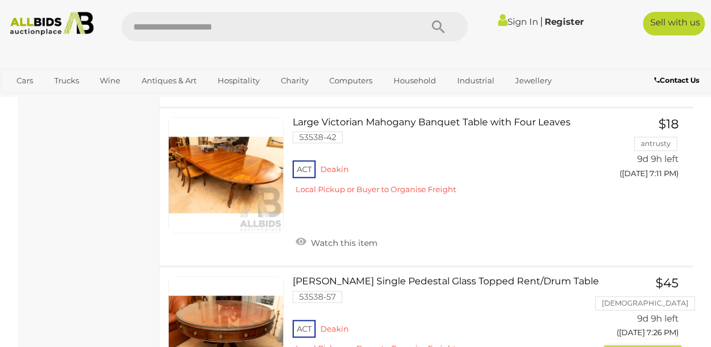
scroll to position [6296, 0]
click at [269, 323] on link at bounding box center [226, 334] width 116 height 116
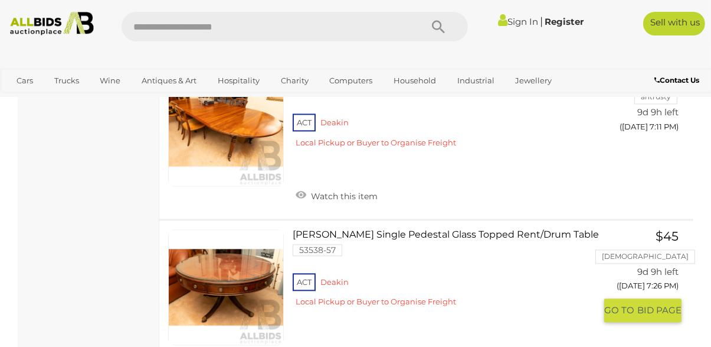
scroll to position [6352, 0]
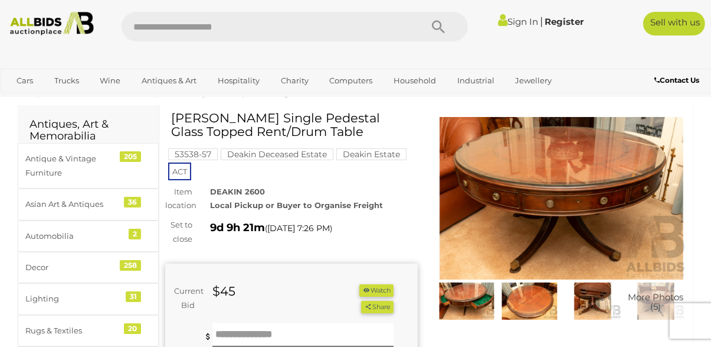
scroll to position [45, 0]
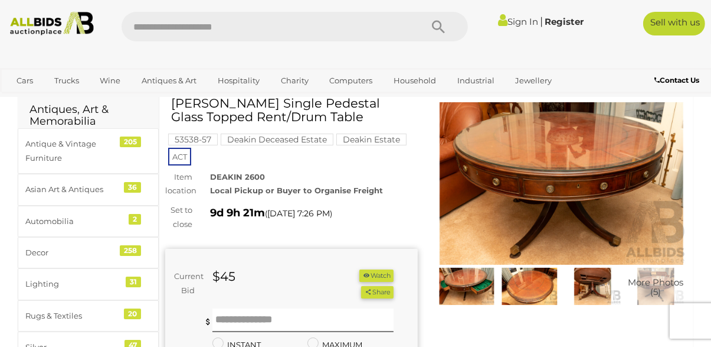
click at [539, 283] on img at bounding box center [529, 285] width 57 height 37
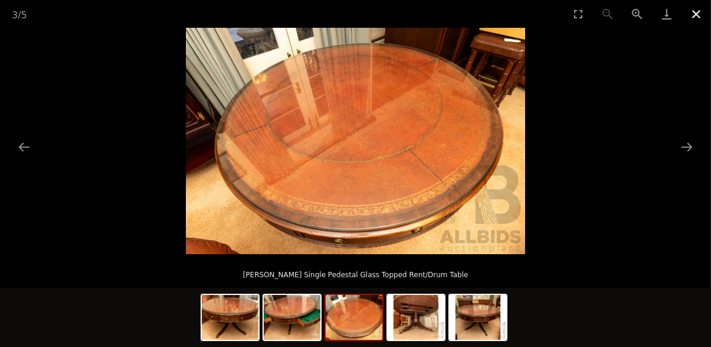
click at [704, 17] on button "Close gallery" at bounding box center [697, 14] width 30 height 28
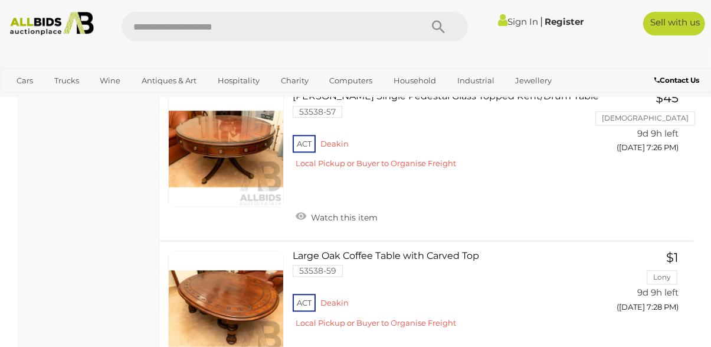
scroll to position [6481, 0]
click at [522, 331] on div "ACT Deakin Local Pickup or Buyer to Organise Freight" at bounding box center [444, 312] width 303 height 45
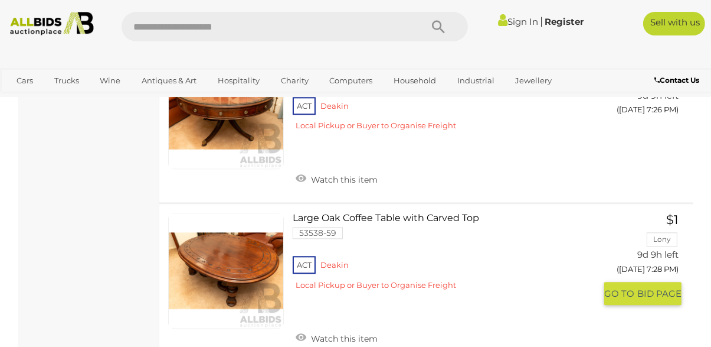
scroll to position [6596, 0]
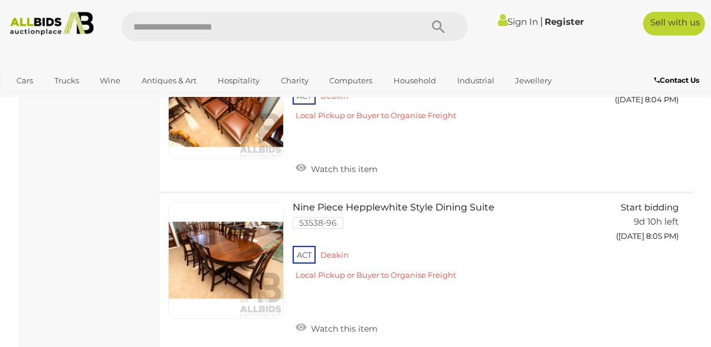
scroll to position [8140, 0]
click at [420, 202] on link "Nine Piece Hepplewhite Style Dining Suite 53538-96 ACT Deakin" at bounding box center [449, 245] width 294 height 86
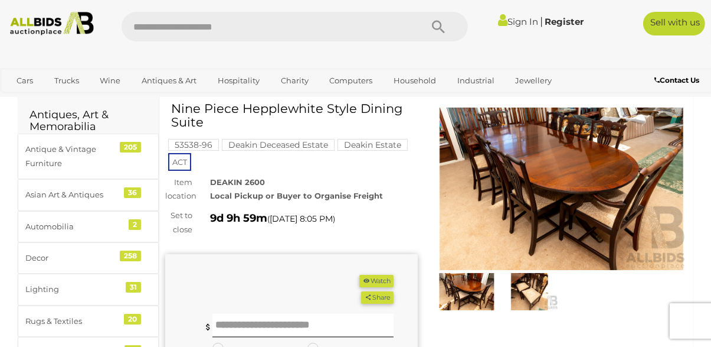
scroll to position [43, 0]
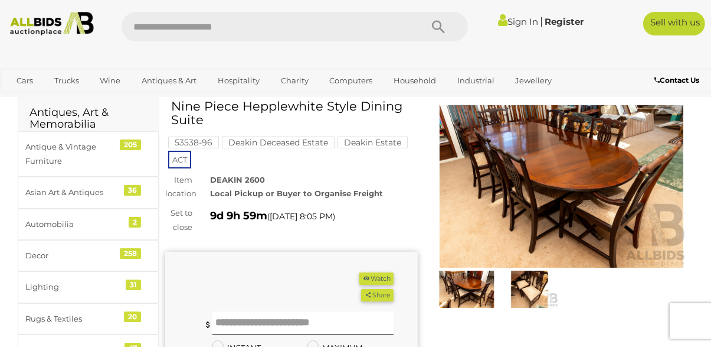
click at [474, 293] on img at bounding box center [467, 288] width 57 height 37
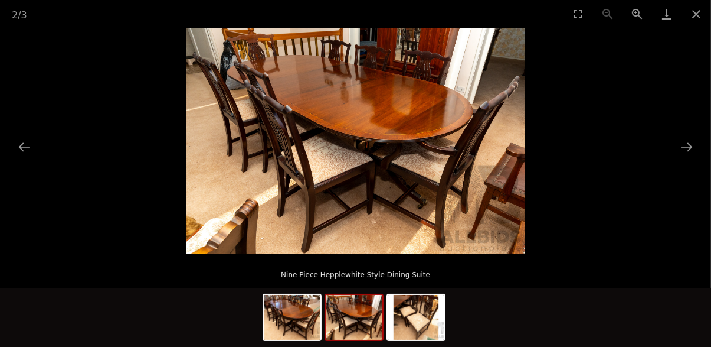
click at [364, 339] on img at bounding box center [354, 317] width 57 height 45
click at [425, 339] on img at bounding box center [416, 317] width 57 height 45
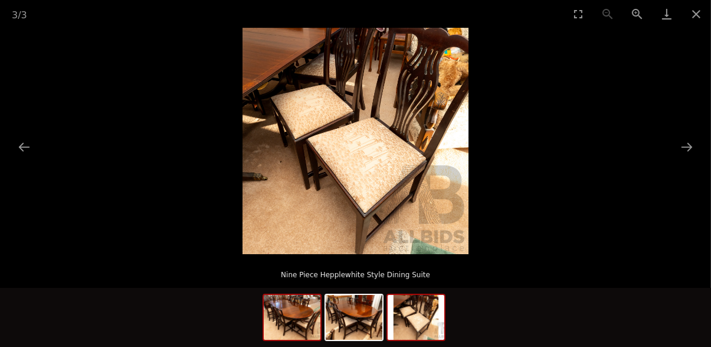
click at [306, 339] on img at bounding box center [292, 317] width 57 height 45
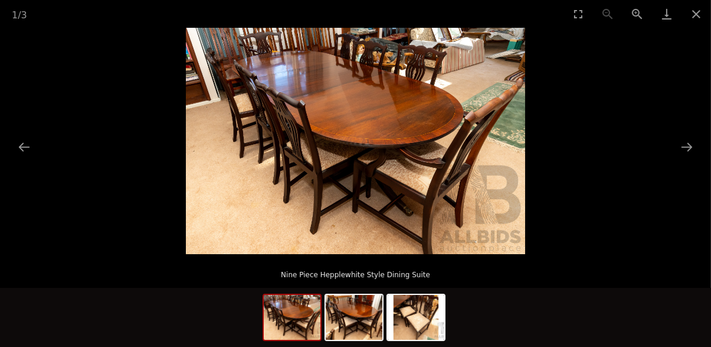
click at [365, 339] on img at bounding box center [354, 317] width 57 height 45
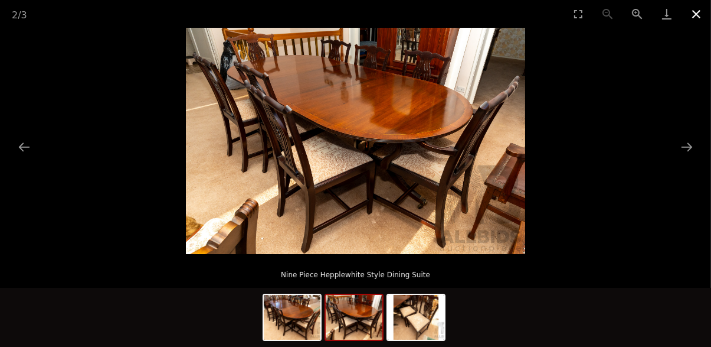
click at [702, 12] on button "Close gallery" at bounding box center [697, 14] width 30 height 28
